Goal: Task Accomplishment & Management: Manage account settings

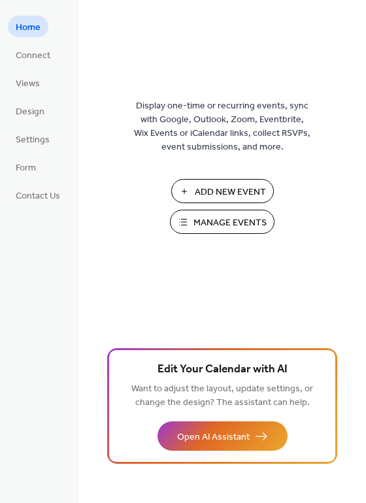
click at [229, 231] on button "Manage Events" at bounding box center [222, 222] width 104 height 24
click at [222, 229] on span "Manage Events" at bounding box center [229, 223] width 73 height 14
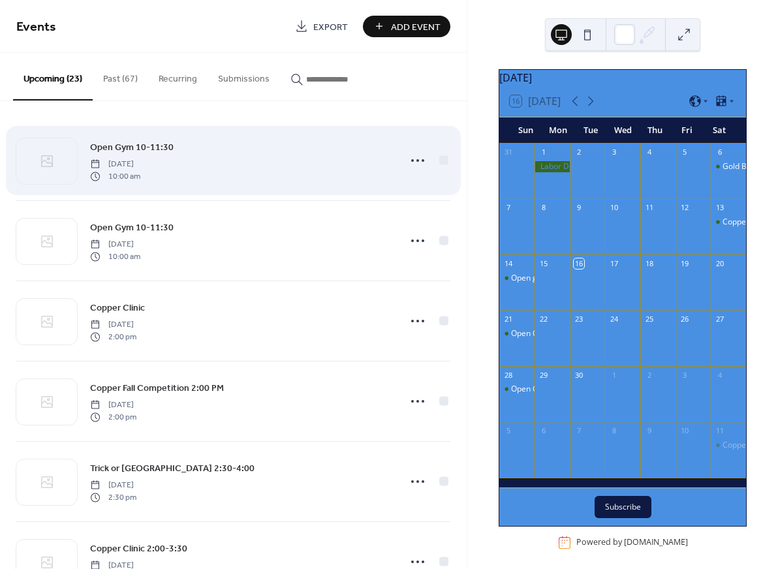
click at [150, 146] on span "Open Gym 10-11:30" at bounding box center [132, 148] width 84 height 14
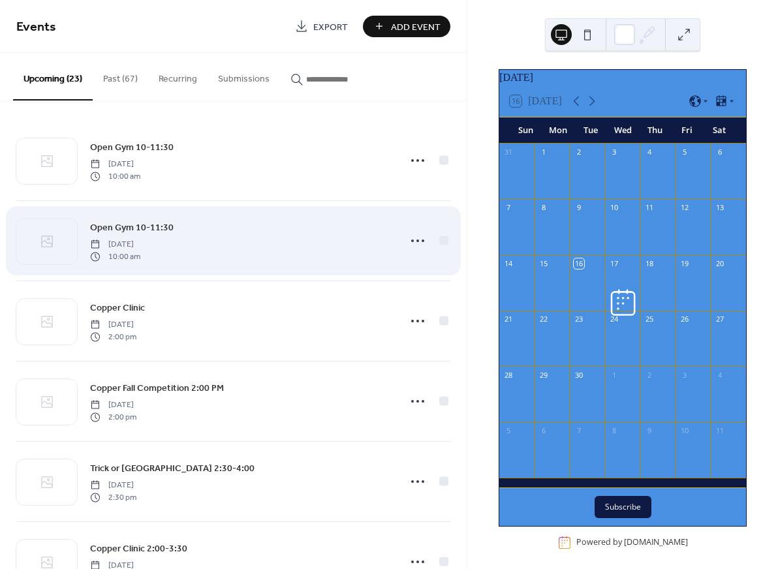
click at [127, 228] on span "Open Gym 10-11:30" at bounding box center [132, 228] width 84 height 14
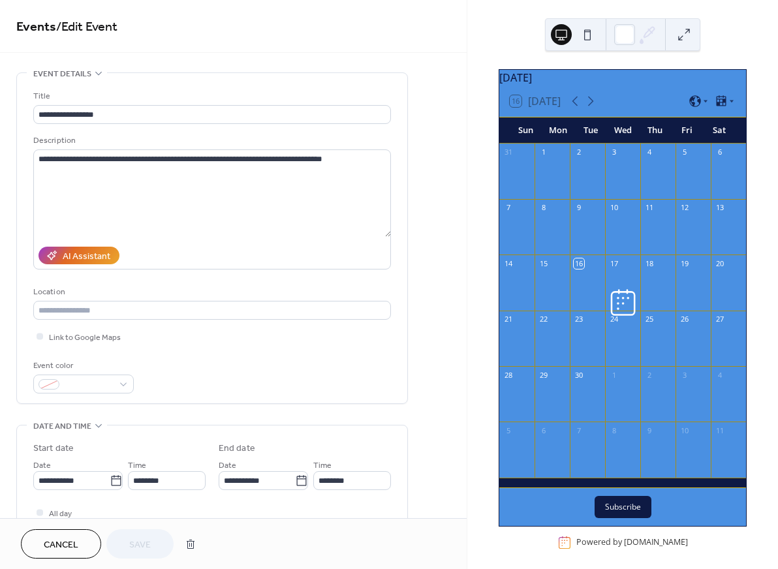
click at [67, 546] on span "Cancel" at bounding box center [61, 546] width 35 height 14
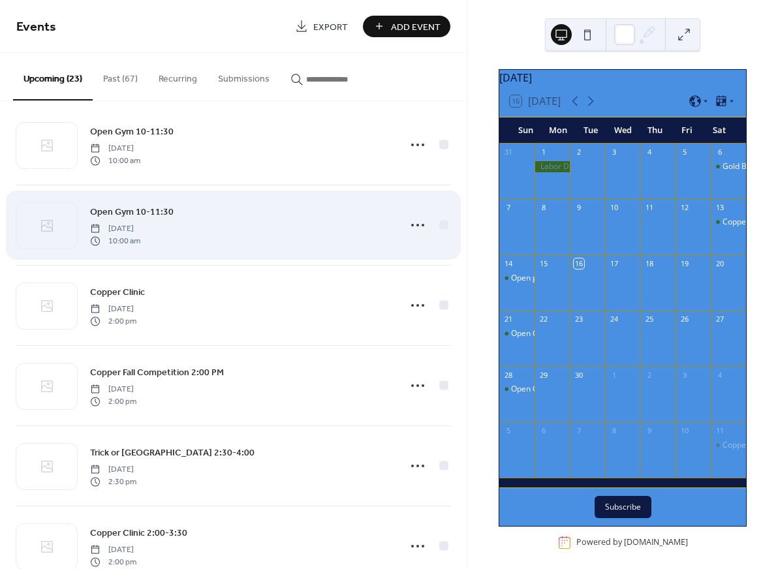
scroll to position [20, 0]
